Goal: Task Accomplishment & Management: Complete application form

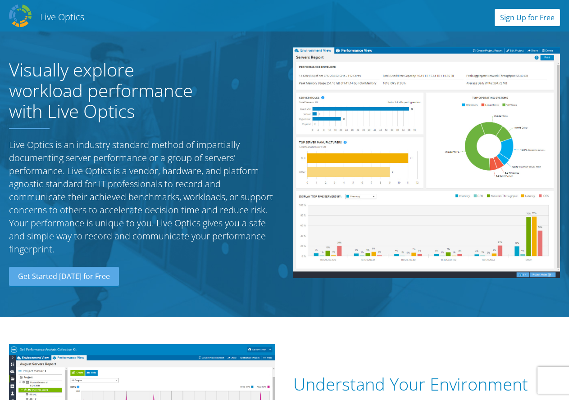
click at [515, 16] on link "Sign Up for Free" at bounding box center [526, 17] width 65 height 17
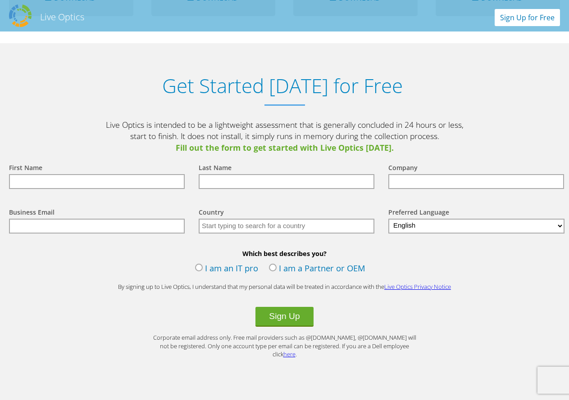
scroll to position [940, 0]
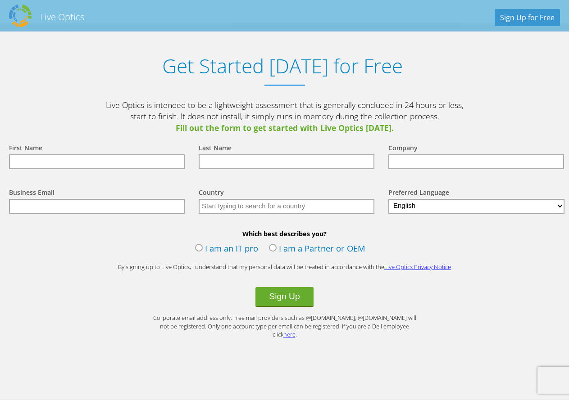
click at [98, 164] on input "text" at bounding box center [97, 161] width 176 height 15
type input "a"
type input "[PERSON_NAME]"
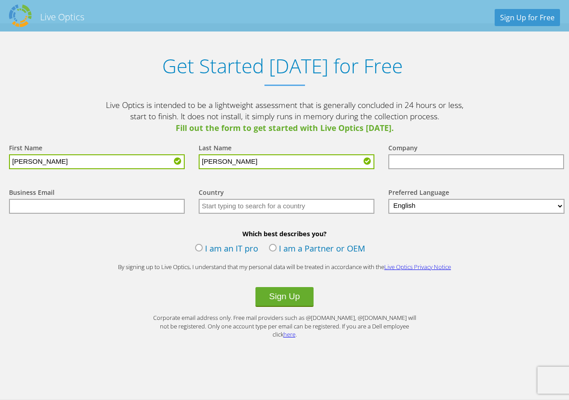
type input "[PERSON_NAME]"
type input "Hobbycraft"
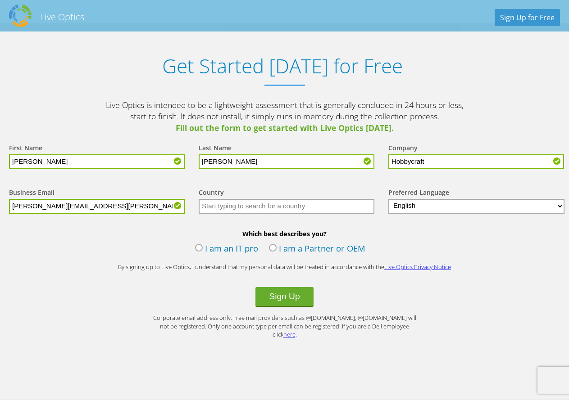
type input "[PERSON_NAME][EMAIL_ADDRESS][PERSON_NAME][DOMAIN_NAME]"
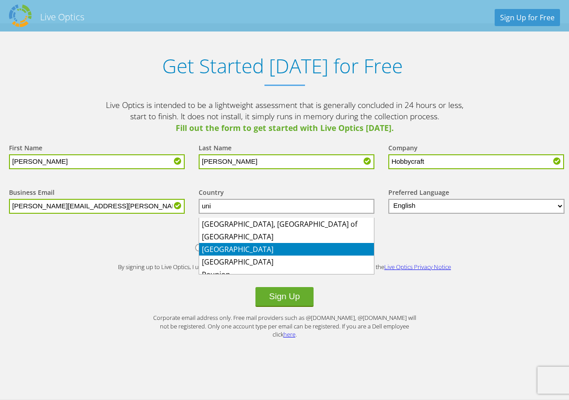
click at [241, 248] on li "[GEOGRAPHIC_DATA]" at bounding box center [286, 249] width 175 height 13
type input "[GEOGRAPHIC_DATA]"
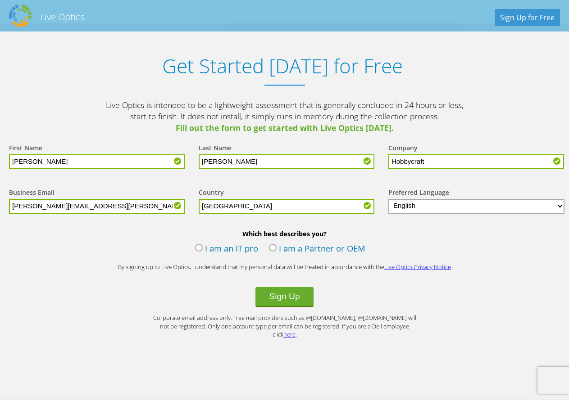
click at [199, 249] on label "I am an IT pro" at bounding box center [226, 250] width 63 height 14
click at [0, 0] on input "I am an IT pro" at bounding box center [0, 0] width 0 height 0
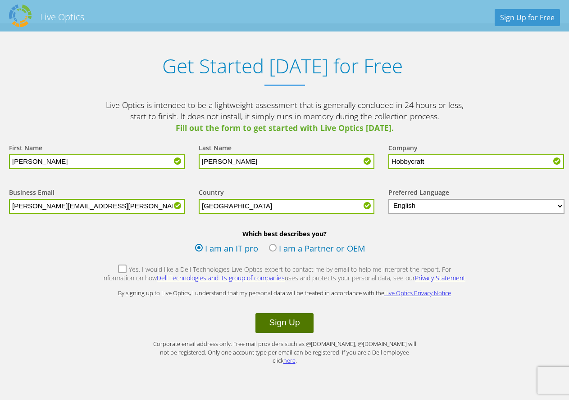
click at [289, 329] on button "Sign Up" at bounding box center [284, 323] width 58 height 20
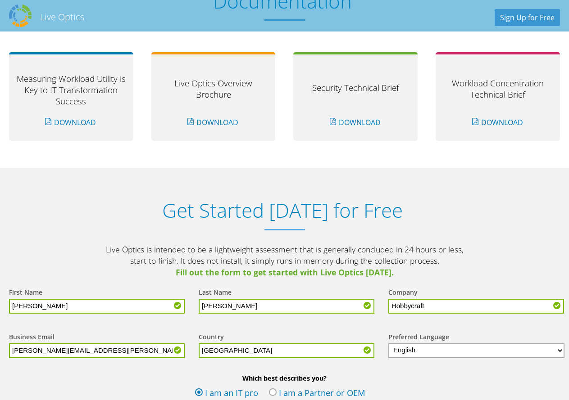
scroll to position [616, 0]
